Goal: Task Accomplishment & Management: Use online tool/utility

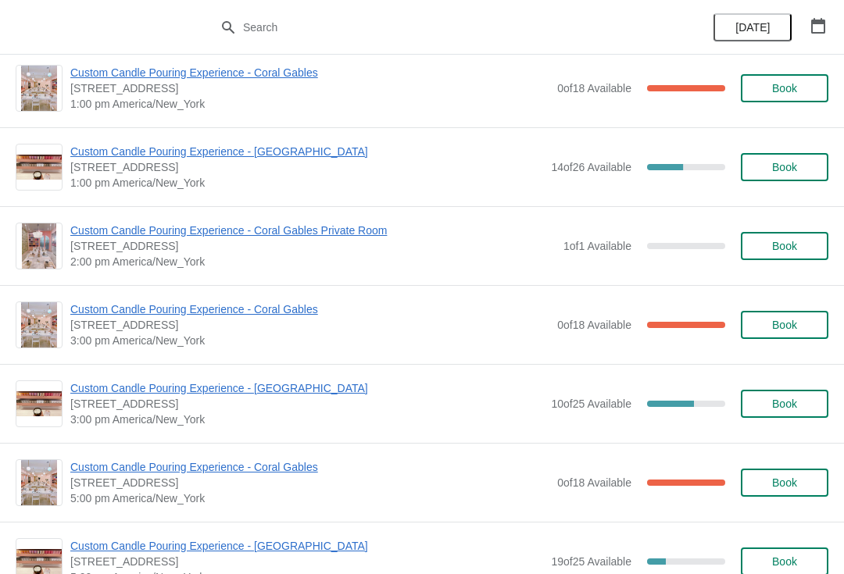
scroll to position [324, 0]
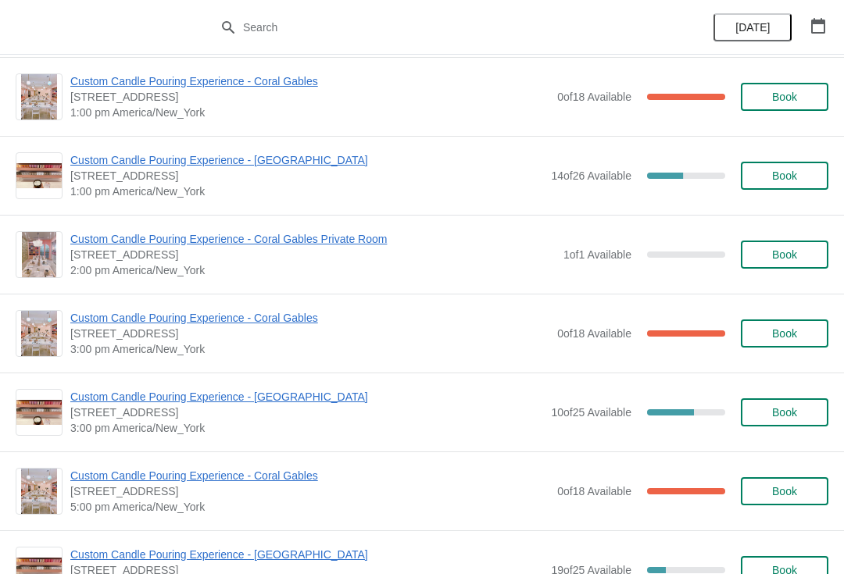
click at [296, 166] on span "Custom Candle Pouring Experience - [GEOGRAPHIC_DATA]" at bounding box center [306, 160] width 473 height 16
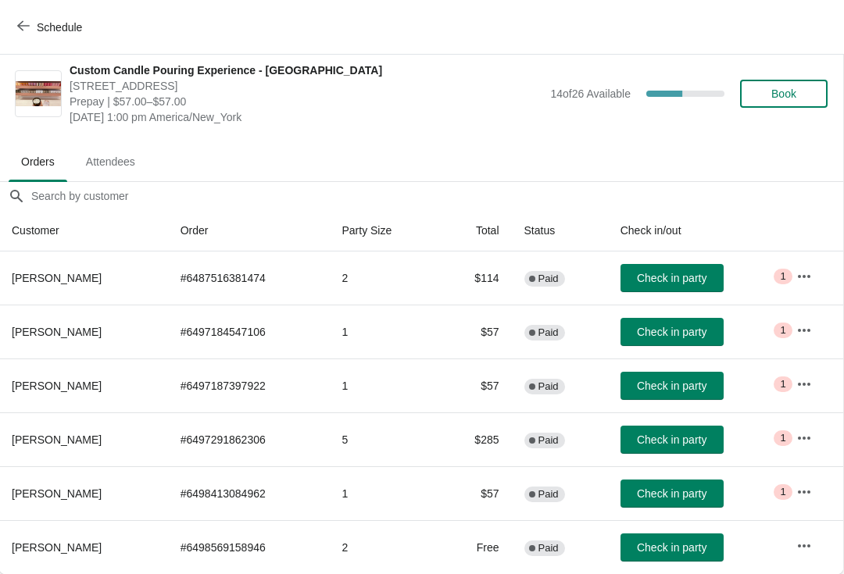
scroll to position [8, 1]
click at [678, 345] on button "Check in party" at bounding box center [672, 332] width 103 height 28
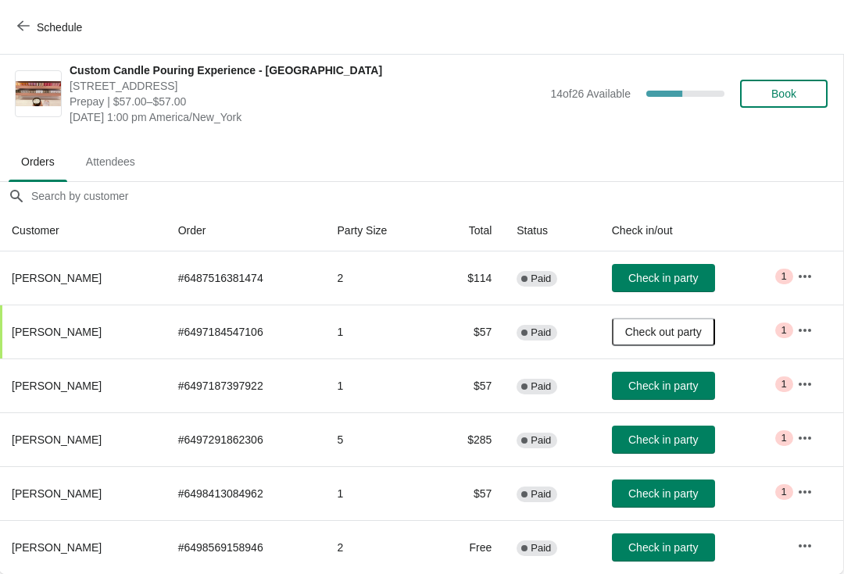
click at [664, 390] on span "Check in party" at bounding box center [663, 386] width 70 height 13
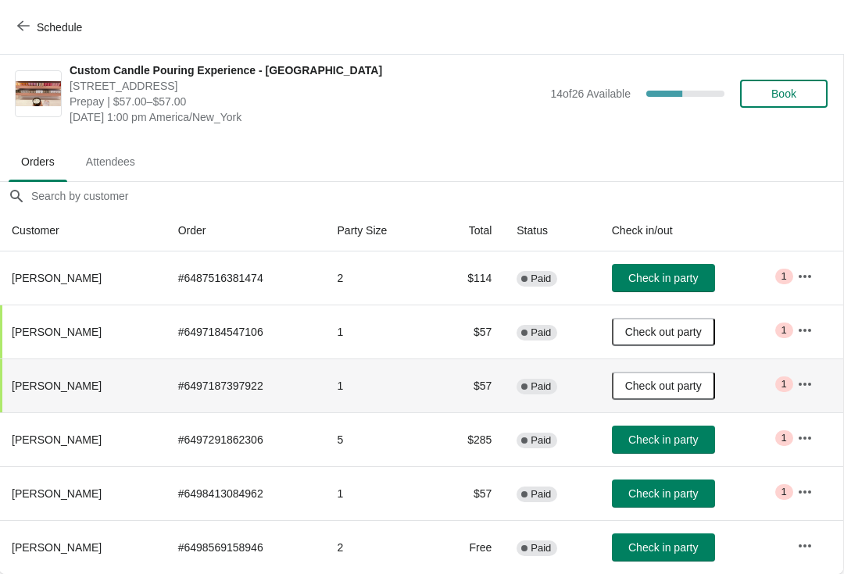
click at [671, 496] on span "Check in party" at bounding box center [663, 494] width 70 height 13
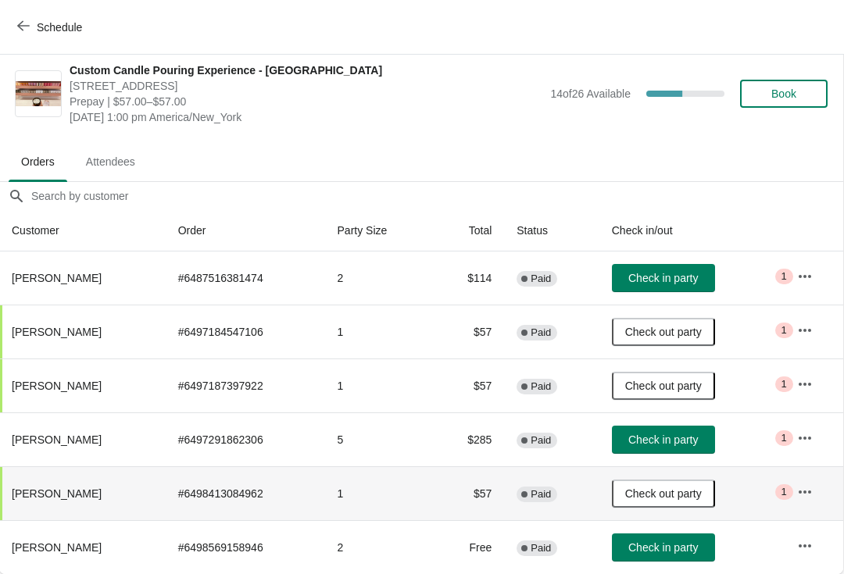
click at [698, 276] on span "Check in party" at bounding box center [663, 278] width 70 height 13
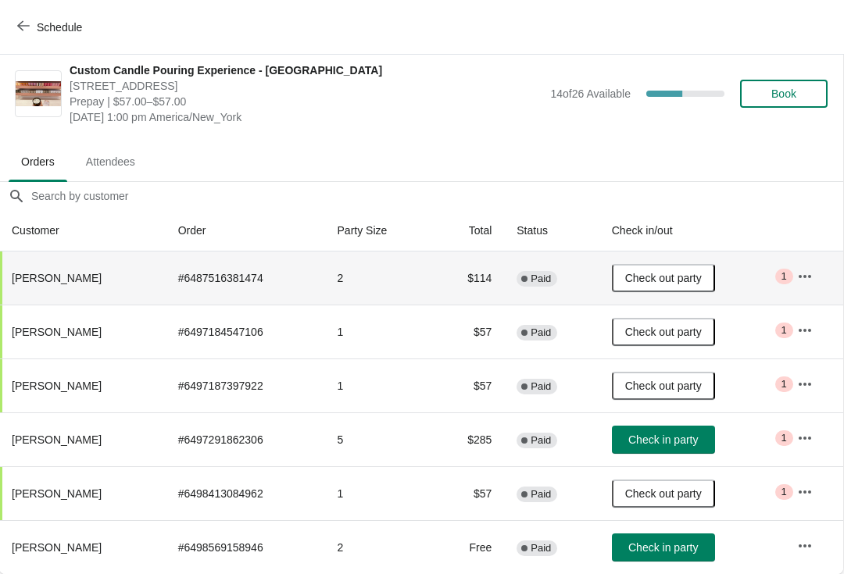
click at [693, 432] on button "Check in party" at bounding box center [663, 440] width 103 height 28
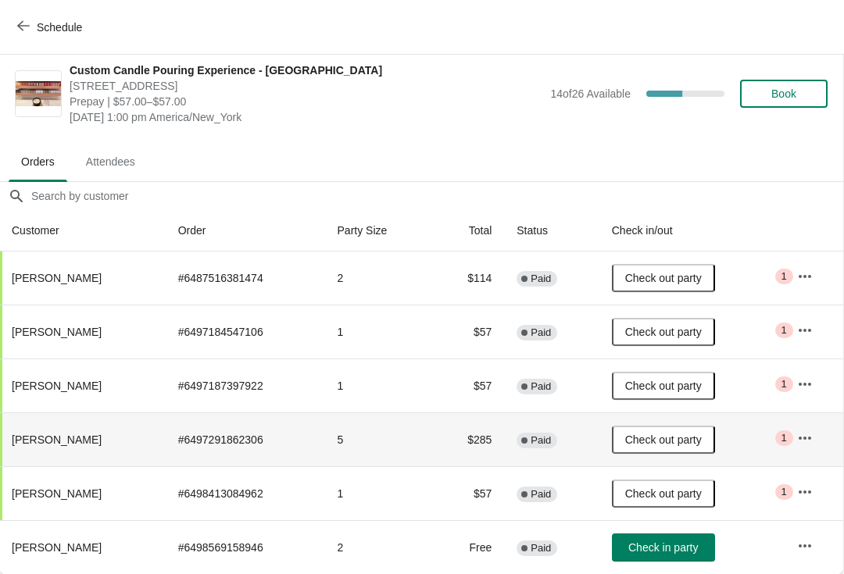
click at [671, 546] on span "Check in party" at bounding box center [663, 548] width 70 height 13
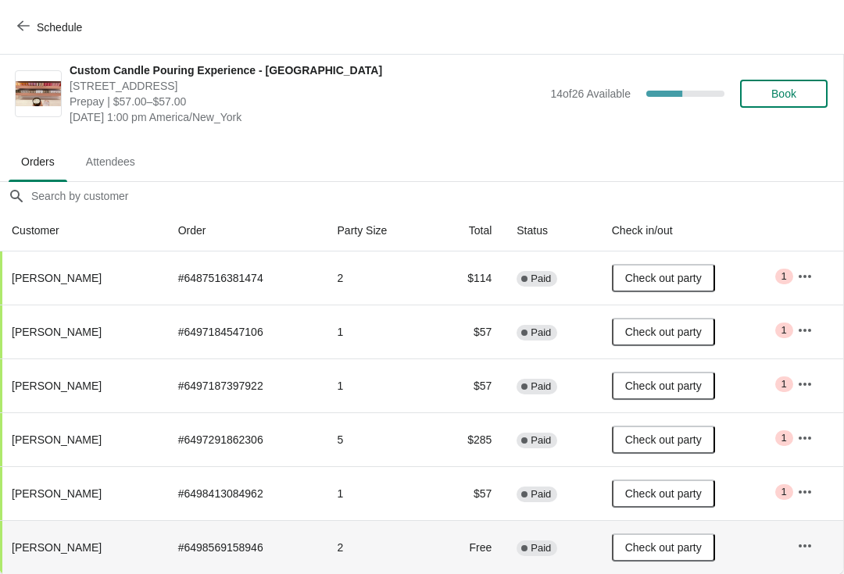
copy th "Shajuan Connell"
copy span "Shajuan Connell"
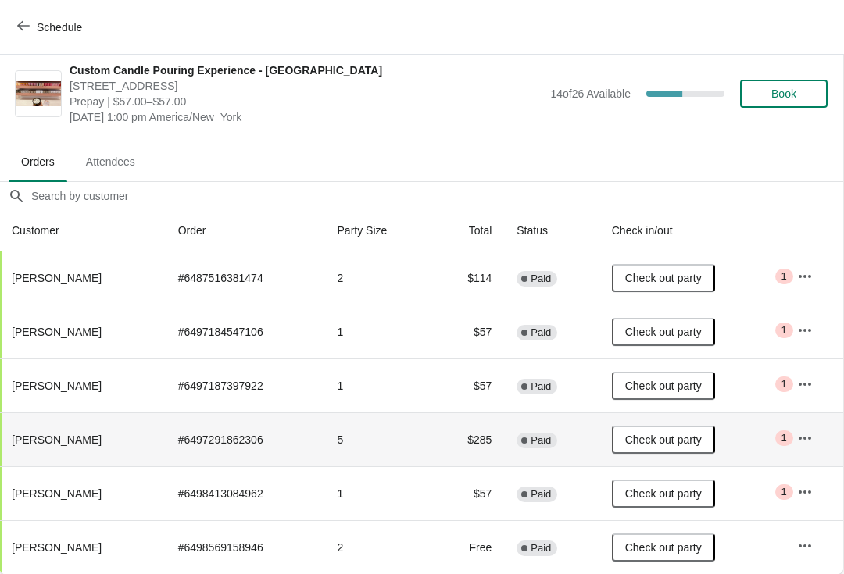
click at [59, 447] on th "Shajuan Connell" at bounding box center [82, 440] width 166 height 54
click at [56, 442] on span "Shajuan Connell" at bounding box center [57, 440] width 90 height 13
click at [61, 431] on th "Shajuan Connell" at bounding box center [82, 440] width 166 height 54
click at [68, 439] on span "Shajuan Connell" at bounding box center [57, 440] width 90 height 13
